Goal: Information Seeking & Learning: Check status

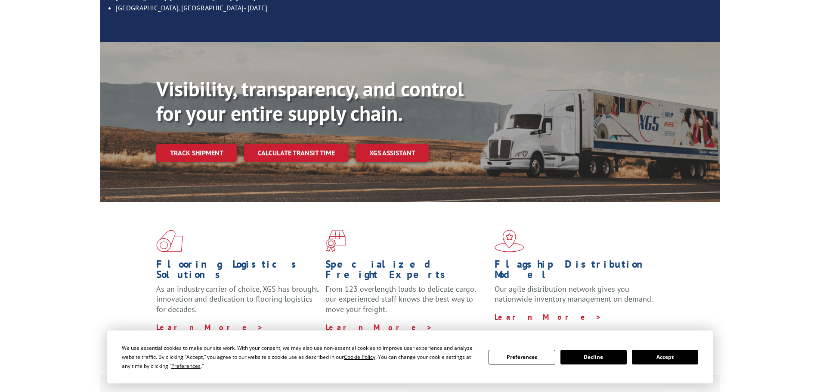
scroll to position [172, 0]
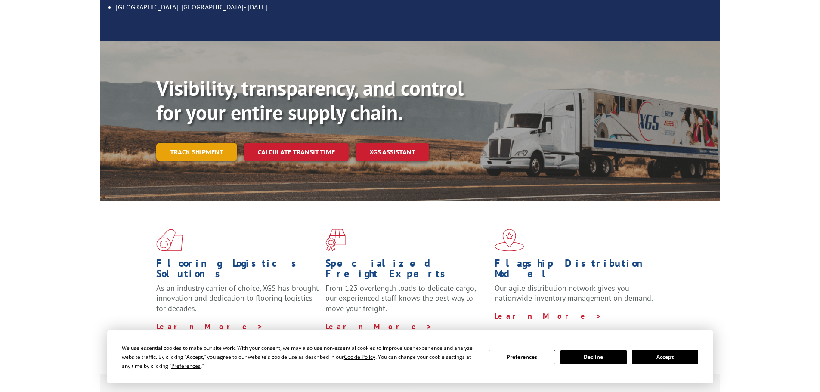
click at [187, 143] on link "Track shipment" at bounding box center [196, 152] width 81 height 18
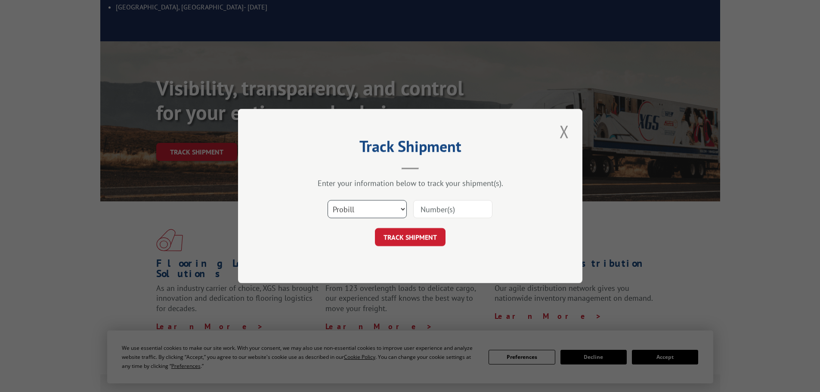
click at [348, 209] on select "Select category... Probill BOL PO" at bounding box center [366, 209] width 79 height 18
select select "bol"
click at [327, 200] on select "Select category... Probill BOL PO" at bounding box center [366, 209] width 79 height 18
click at [423, 211] on input at bounding box center [452, 209] width 79 height 18
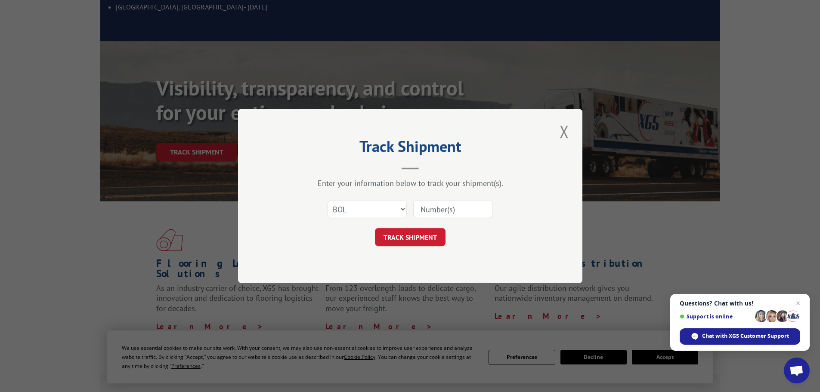
paste input "4915475"
type input "4915475"
click at [430, 235] on button "TRACK SHIPMENT" at bounding box center [410, 237] width 71 height 18
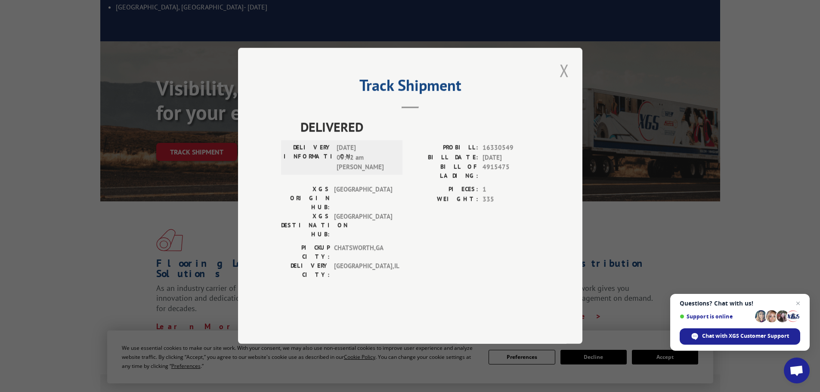
click at [564, 82] on button "Close modal" at bounding box center [564, 71] width 15 height 24
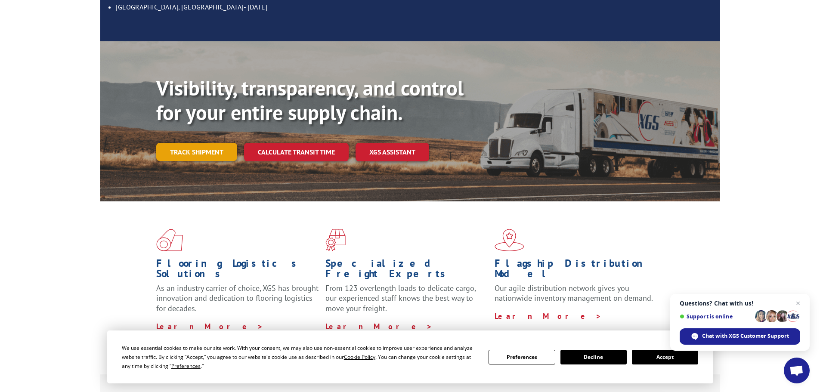
click at [212, 143] on link "Track shipment" at bounding box center [196, 152] width 81 height 18
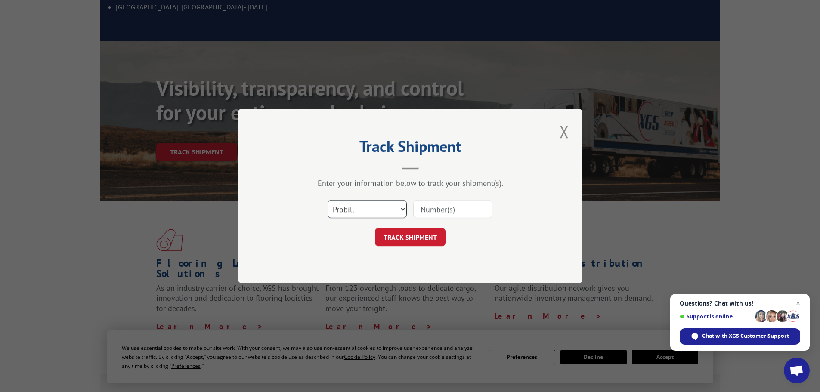
click at [391, 211] on select "Select category... Probill BOL PO" at bounding box center [366, 209] width 79 height 18
click at [327, 200] on select "Select category... Probill BOL PO" at bounding box center [366, 209] width 79 height 18
drag, startPoint x: 358, startPoint y: 197, endPoint x: 358, endPoint y: 210, distance: 12.5
click at [358, 200] on div "Select category... Probill BOL PO" at bounding box center [410, 209] width 258 height 28
click at [357, 214] on select "Select category... Probill BOL PO" at bounding box center [366, 209] width 79 height 18
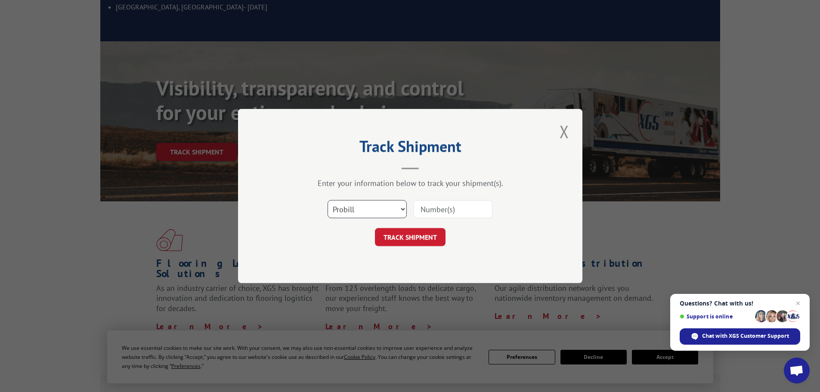
select select "bol"
click at [327, 200] on select "Select category... Probill BOL PO" at bounding box center [366, 209] width 79 height 18
click at [438, 205] on input at bounding box center [452, 209] width 79 height 18
paste input "4860168"
type input "4860168"
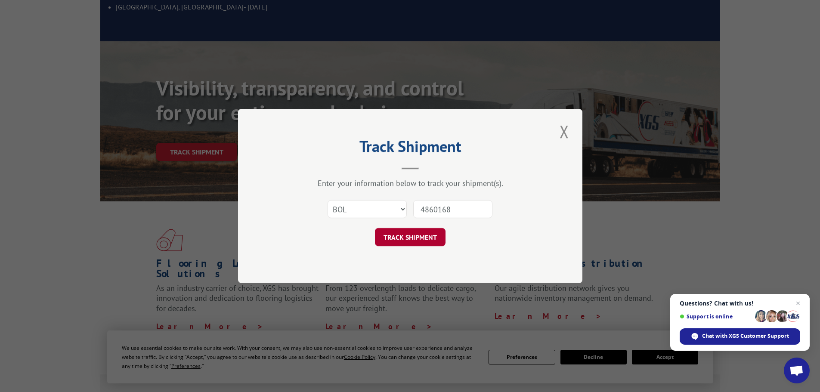
click at [417, 237] on button "TRACK SHIPMENT" at bounding box center [410, 237] width 71 height 18
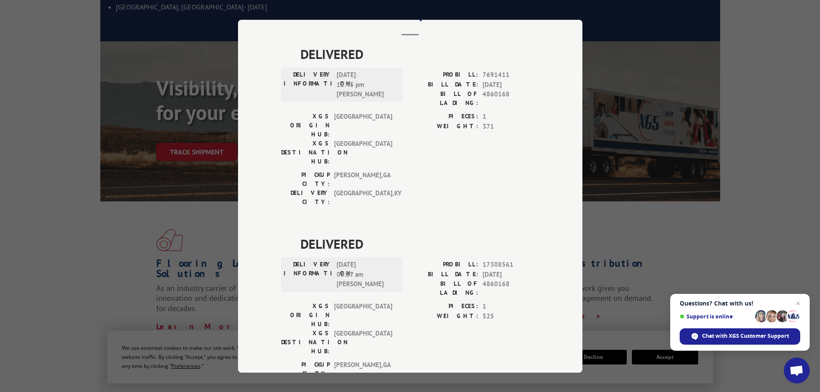
scroll to position [0, 0]
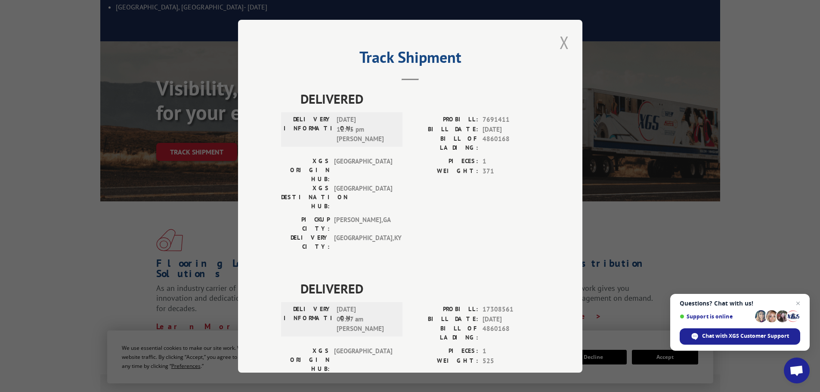
click at [560, 40] on button "Close modal" at bounding box center [564, 43] width 15 height 24
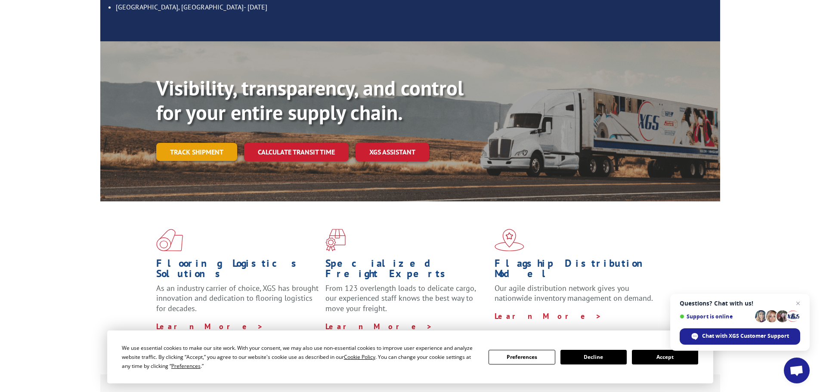
click at [177, 143] on link "Track shipment" at bounding box center [196, 152] width 81 height 18
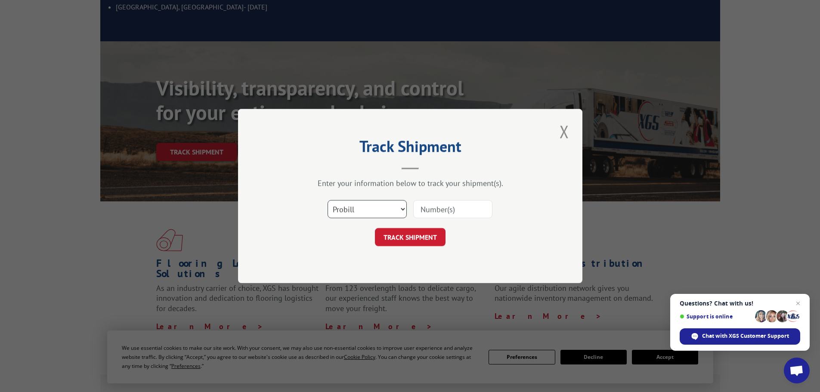
click at [362, 207] on select "Select category... Probill BOL PO" at bounding box center [366, 209] width 79 height 18
select select "bol"
click at [327, 200] on select "Select category... Probill BOL PO" at bounding box center [366, 209] width 79 height 18
click at [437, 207] on input at bounding box center [452, 209] width 79 height 18
paste input "4856095"
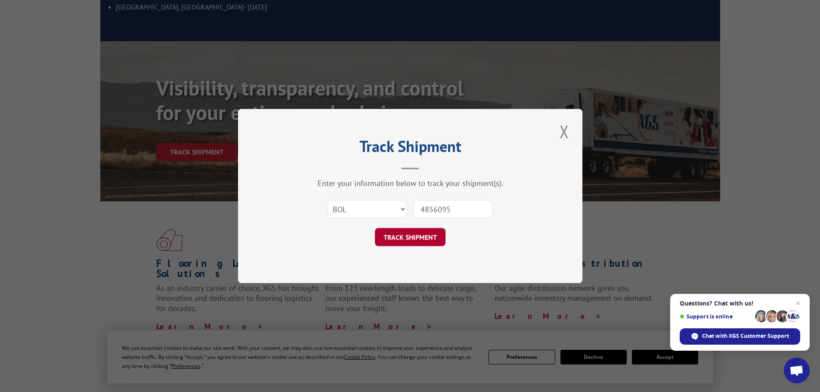
type input "4856095"
click at [414, 238] on button "TRACK SHIPMENT" at bounding box center [410, 237] width 71 height 18
